Goal: Task Accomplishment & Management: Use online tool/utility

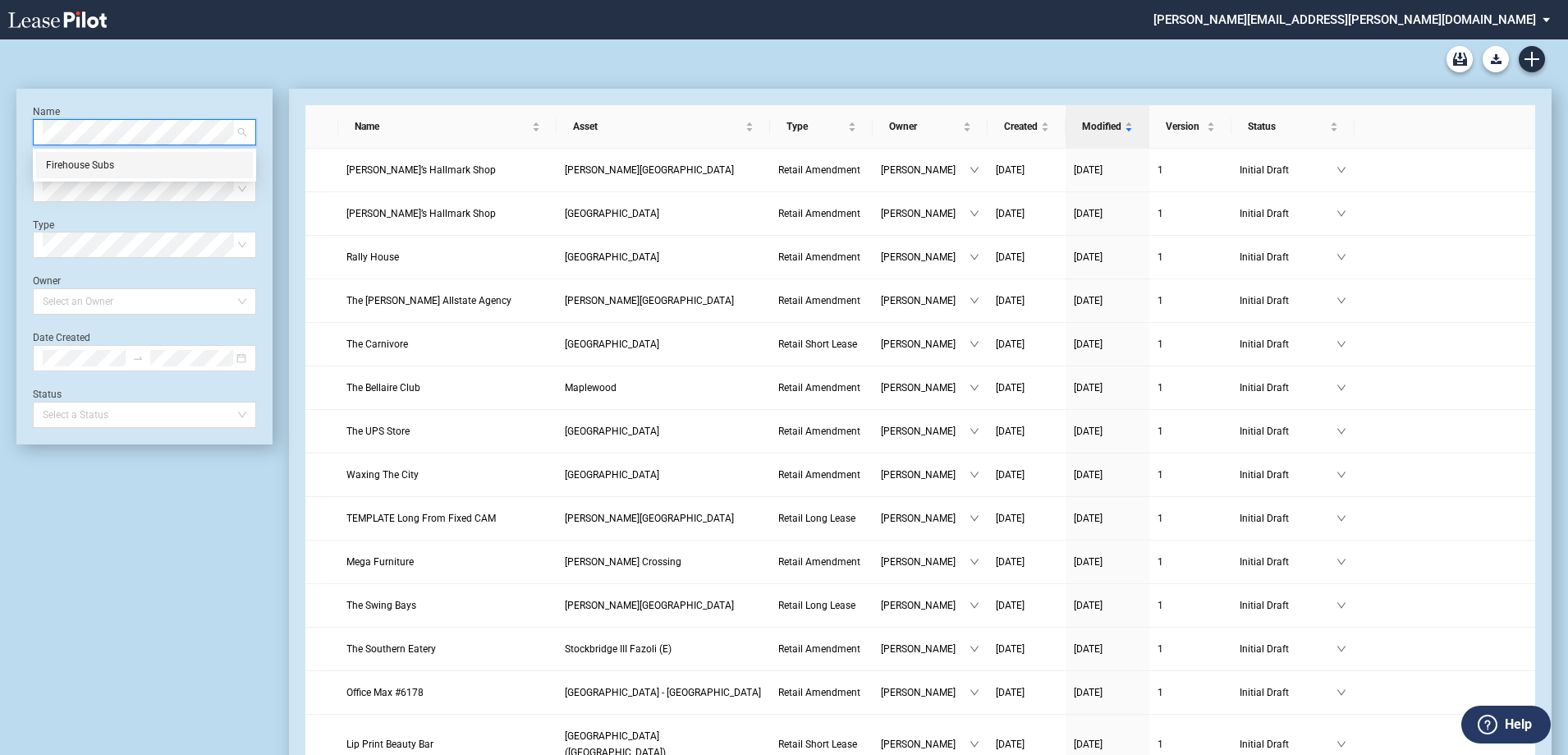
click at [98, 164] on div "Firehouse Subs" at bounding box center [144, 165] width 197 height 17
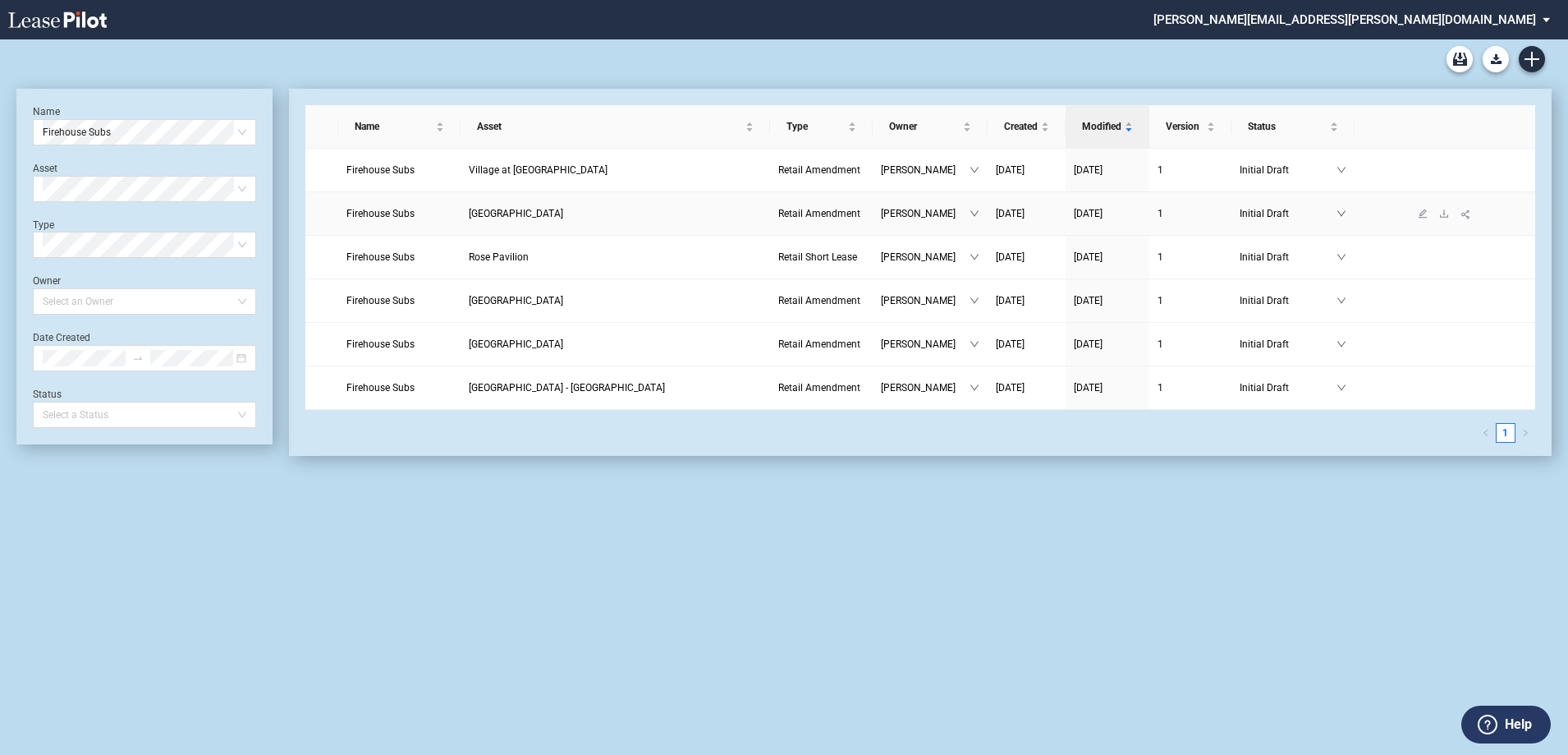
click at [387, 212] on span "Firehouse Subs" at bounding box center [380, 213] width 68 height 12
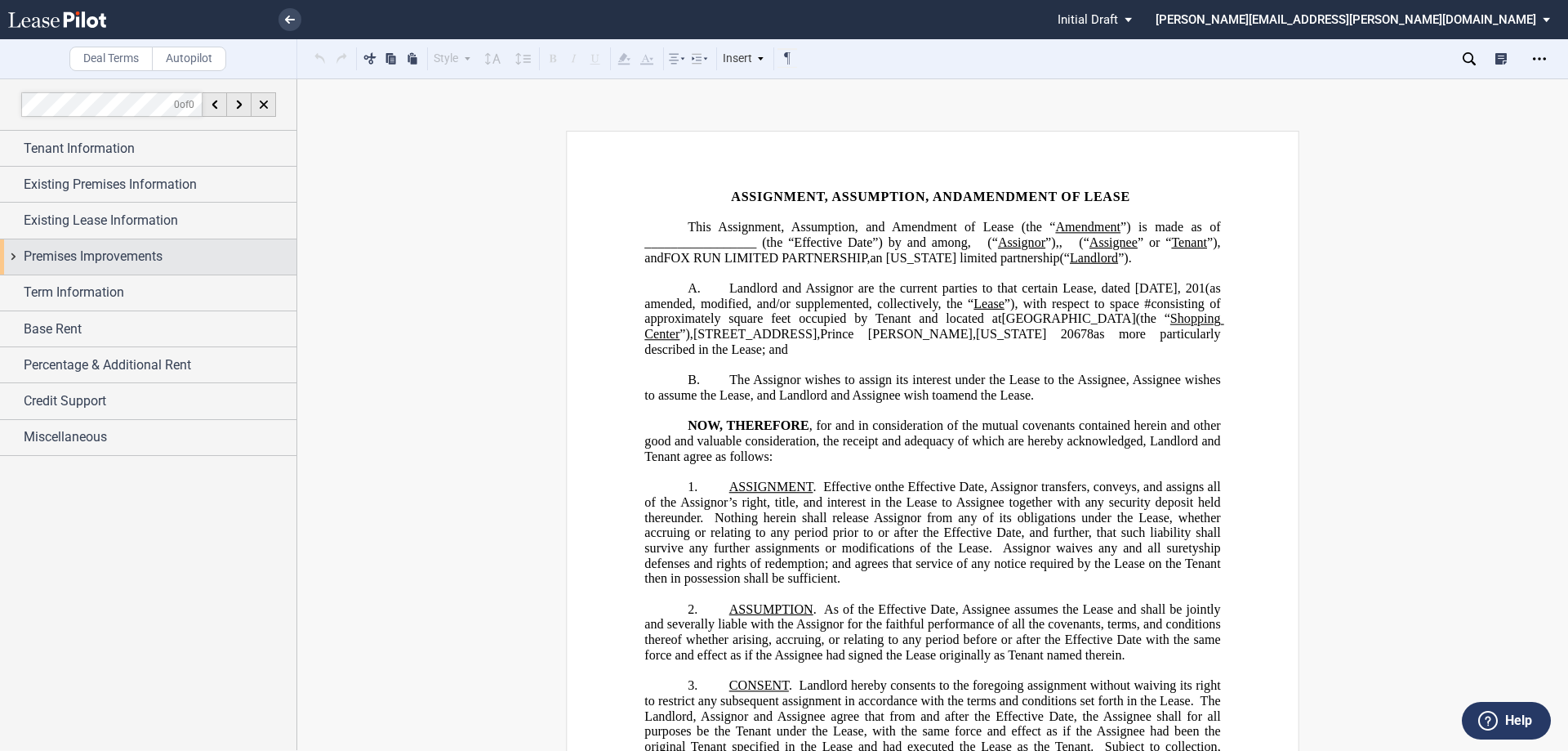
click at [72, 273] on div "Premises Improvements" at bounding box center [148, 258] width 296 height 36
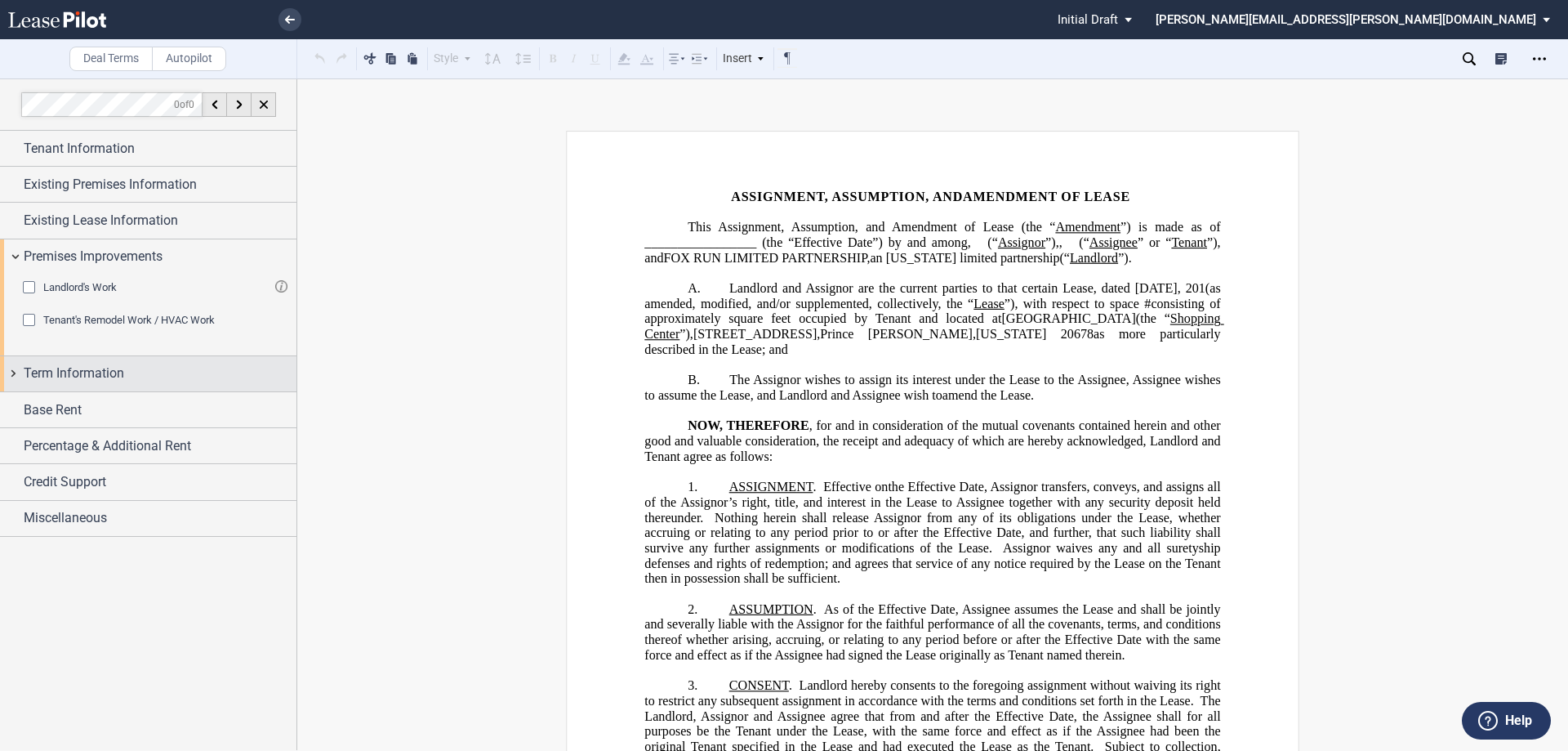
click at [70, 361] on div "Term Information" at bounding box center [148, 374] width 296 height 36
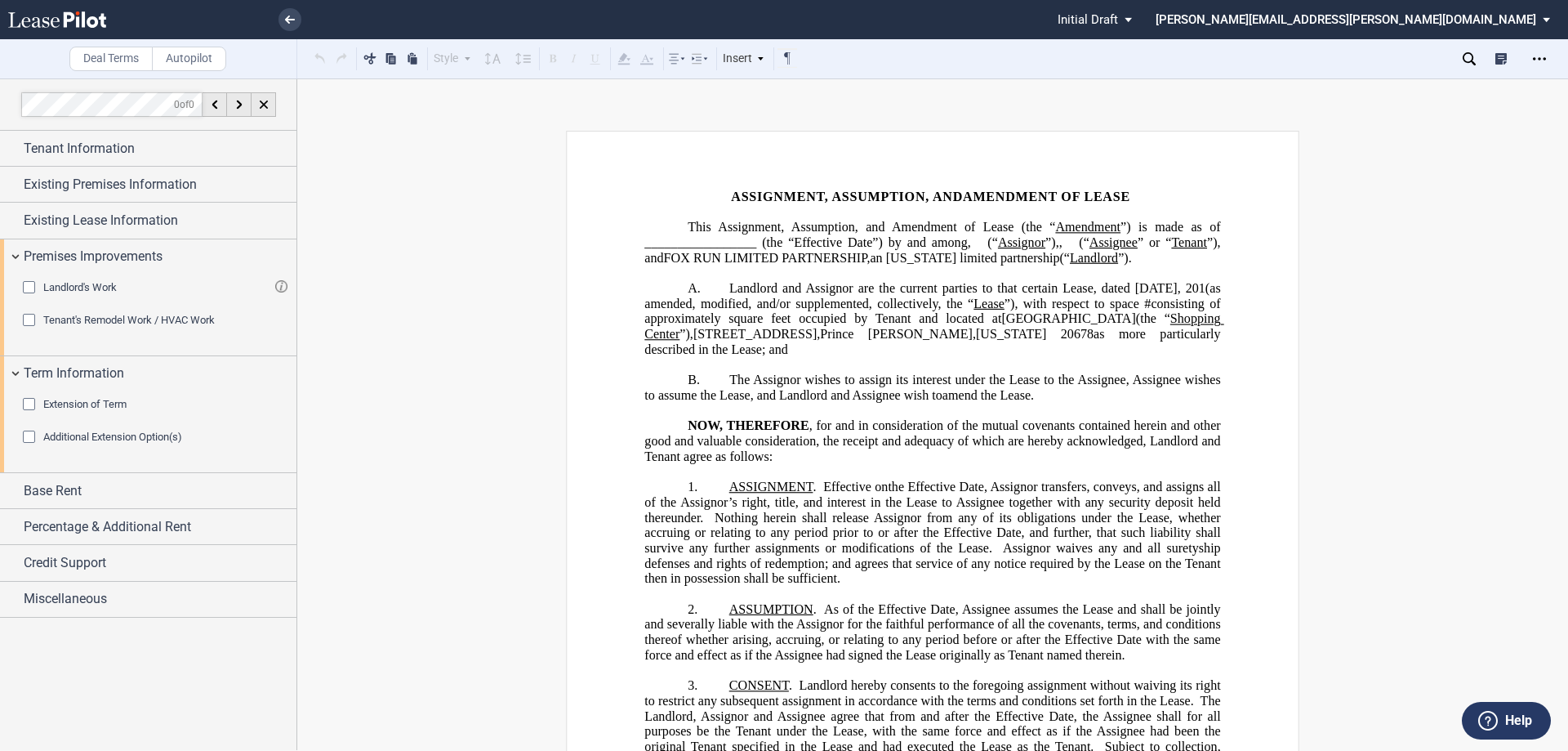
click at [37, 408] on div "Extension of Term" at bounding box center [31, 406] width 17 height 17
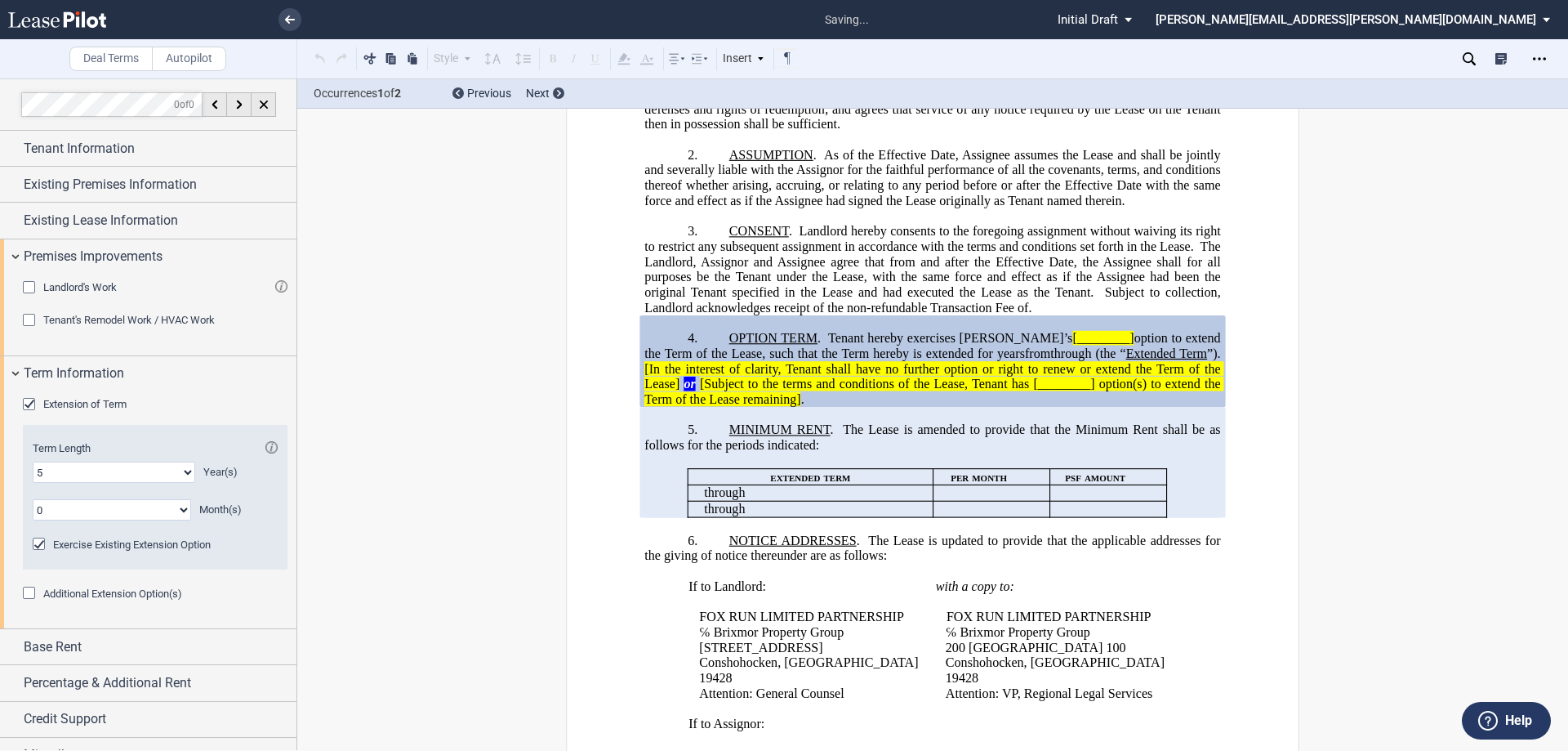
scroll to position [480, 0]
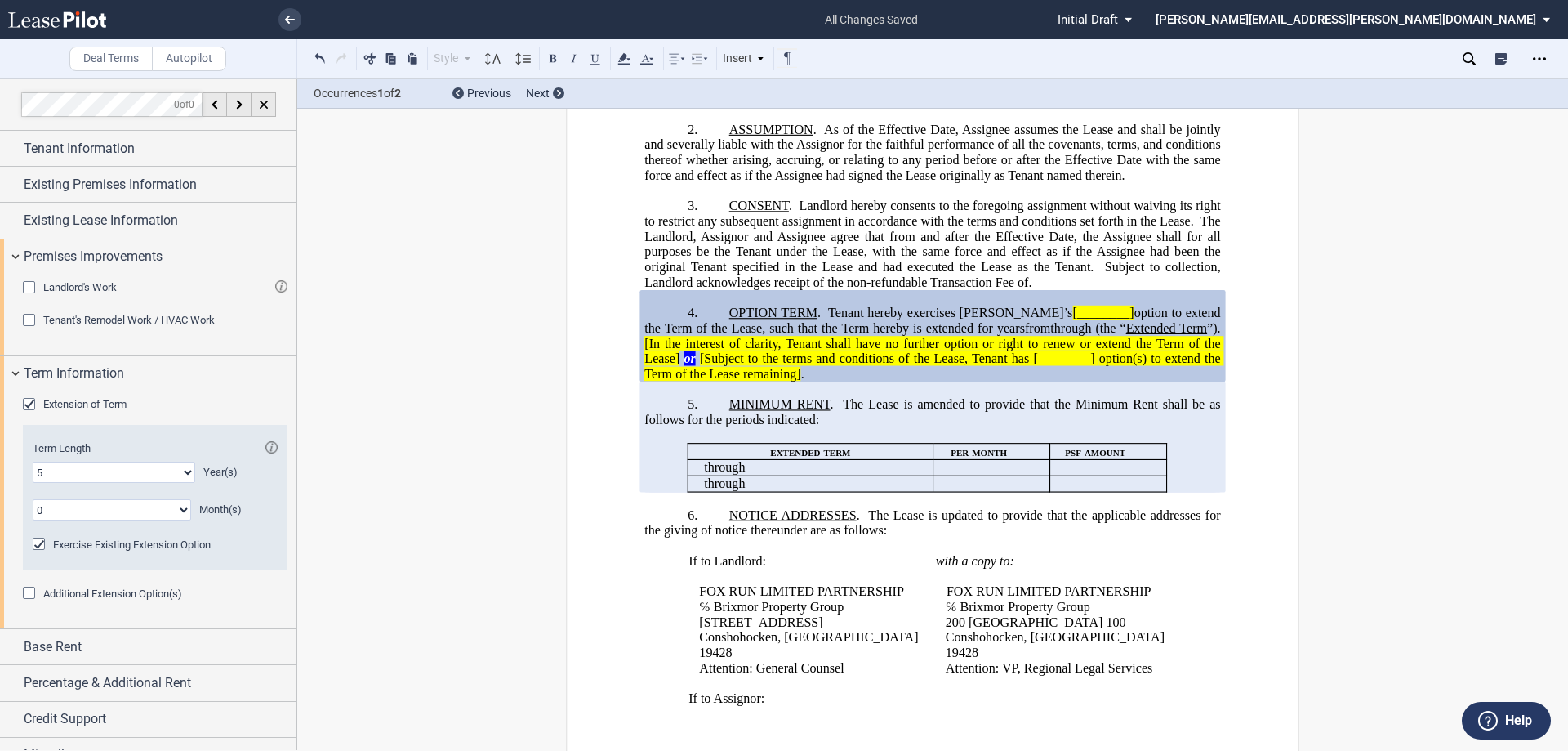
click at [719, 340] on p "4. OPTION TERM . Tenant hereby exercises Tenant’s [________] option to extend t…" at bounding box center [933, 344] width 576 height 77
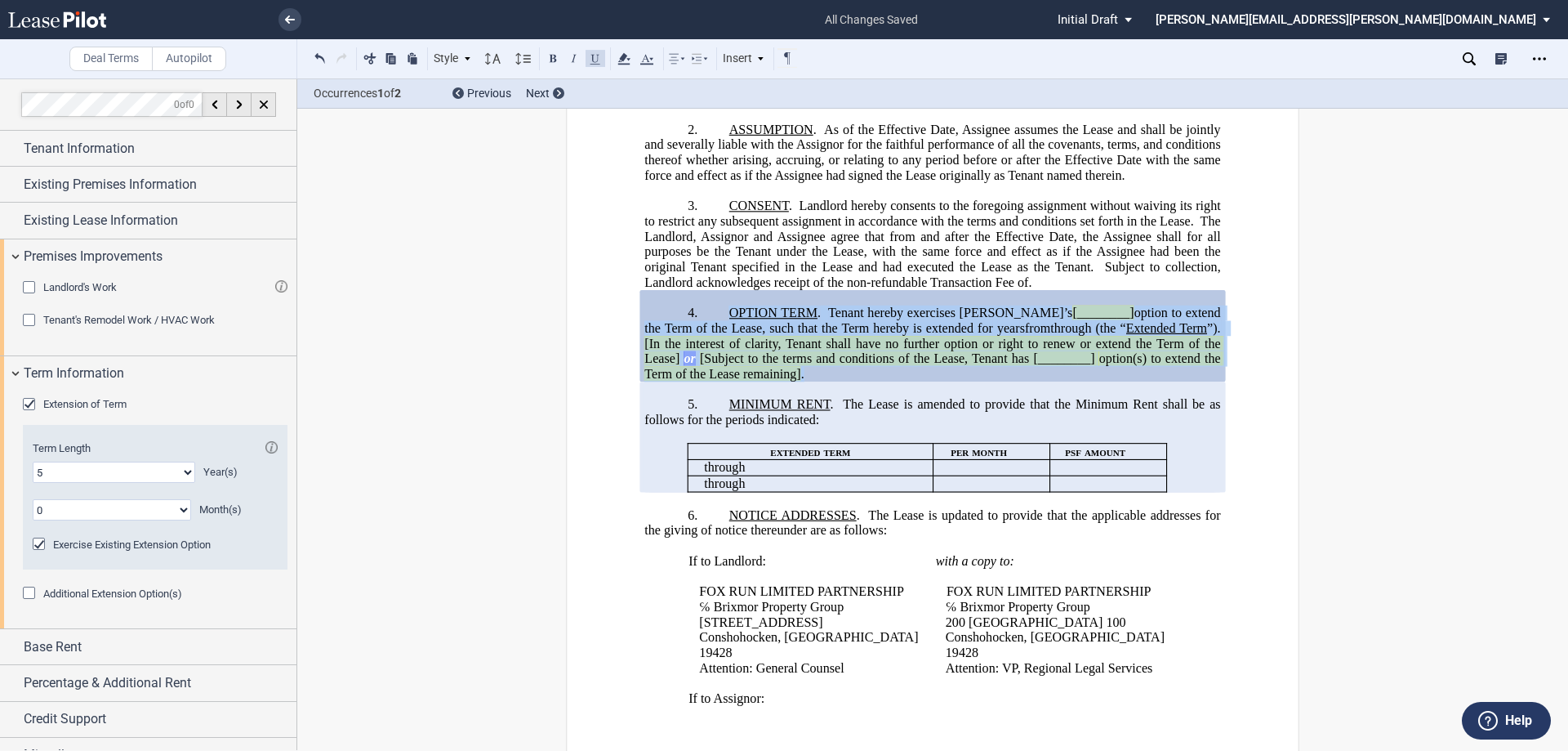
drag, startPoint x: 729, startPoint y: 344, endPoint x: 879, endPoint y: 409, distance: 163.5
click at [879, 382] on p "4. OPTION TERM . Tenant hereby exercises Tenant’s [________] option to extend t…" at bounding box center [933, 344] width 576 height 77
click at [742, 426] on span "The Lease is amended to provide that the Minimum Rent shall be as follows for t…" at bounding box center [933, 412] width 579 height 30
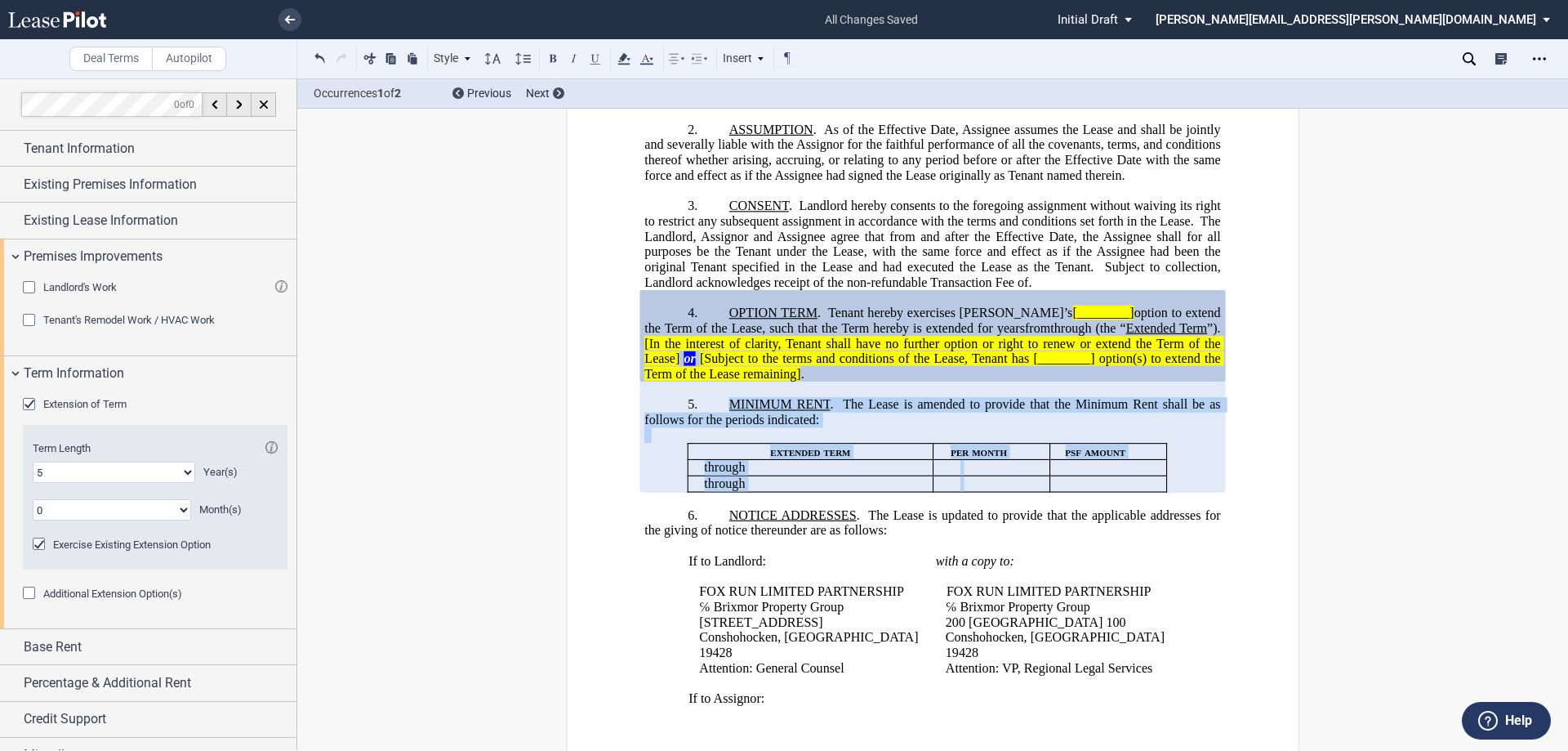
drag, startPoint x: 725, startPoint y: 435, endPoint x: 876, endPoint y: 525, distance: 175.8
